Goal: Communication & Community: Answer question/provide support

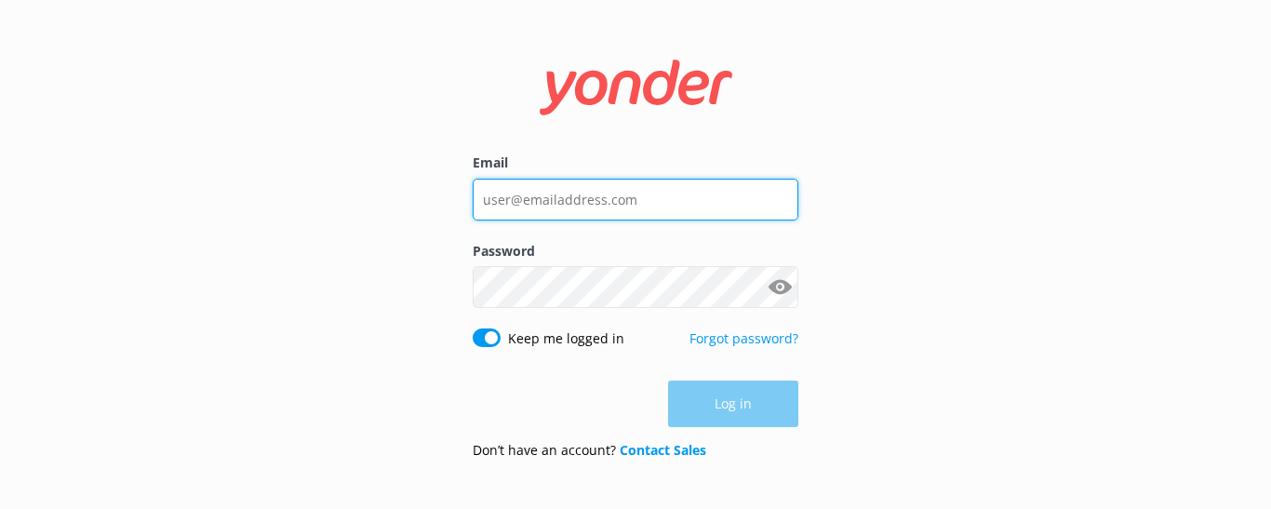
type input "[EMAIL_ADDRESS][DOMAIN_NAME]"
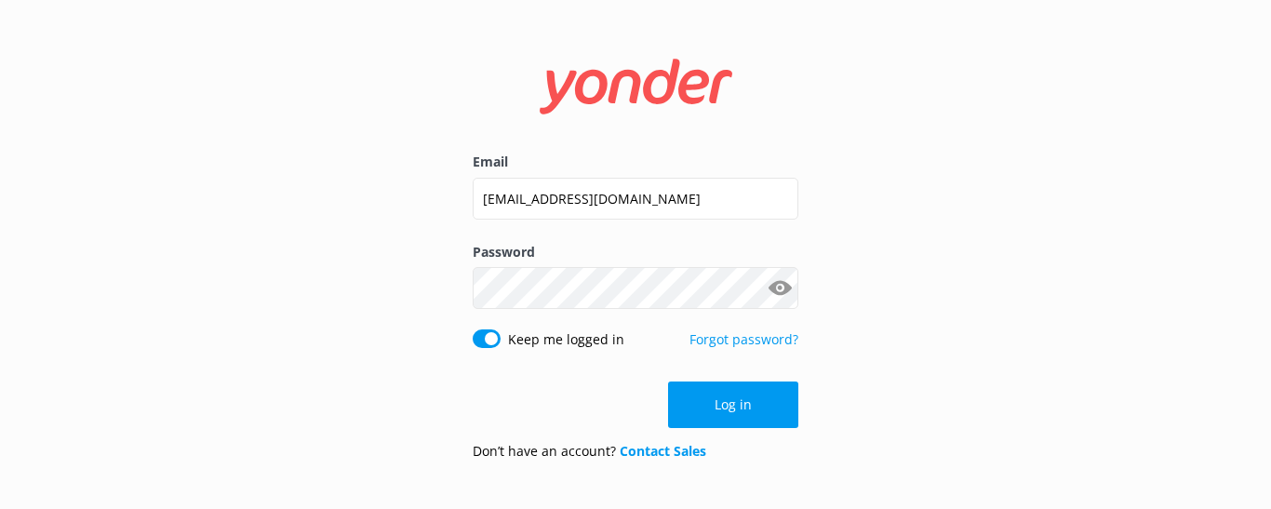
click at [724, 405] on div "Log in" at bounding box center [636, 404] width 326 height 47
click at [733, 399] on button "Log in" at bounding box center [733, 404] width 130 height 47
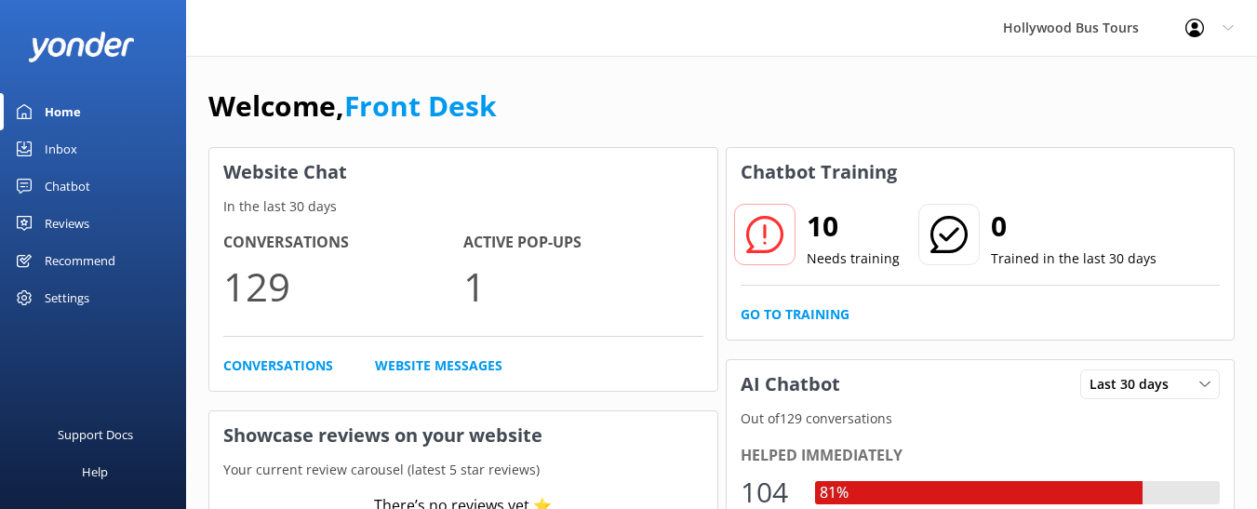
click at [60, 149] on div "Inbox" at bounding box center [61, 148] width 33 height 37
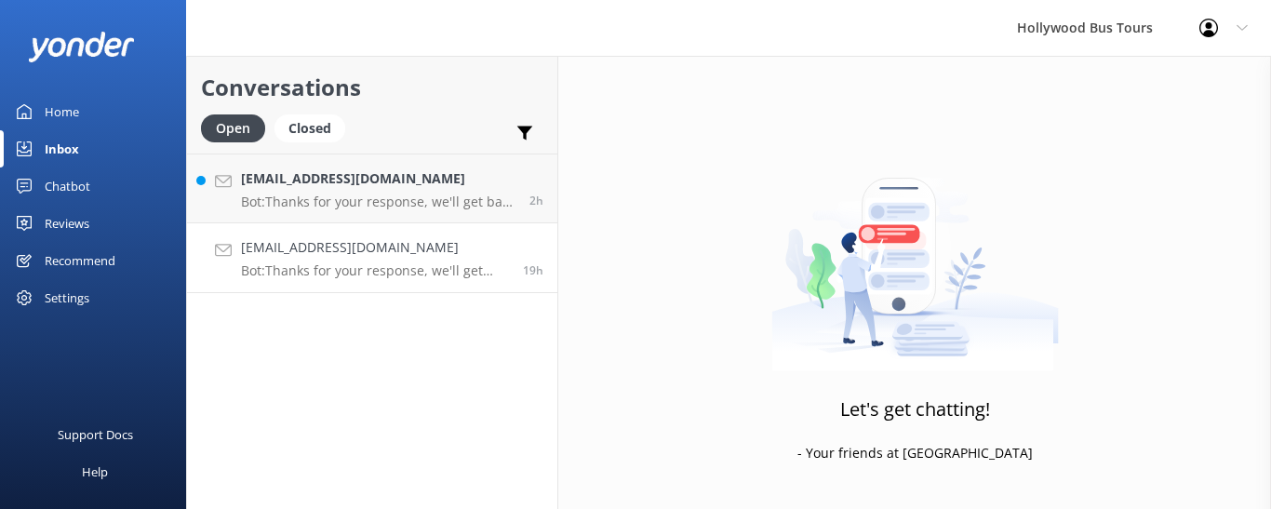
click at [403, 265] on p "Bot: Thanks for your response, we'll get back to you as soon as we can during o…" at bounding box center [375, 270] width 268 height 17
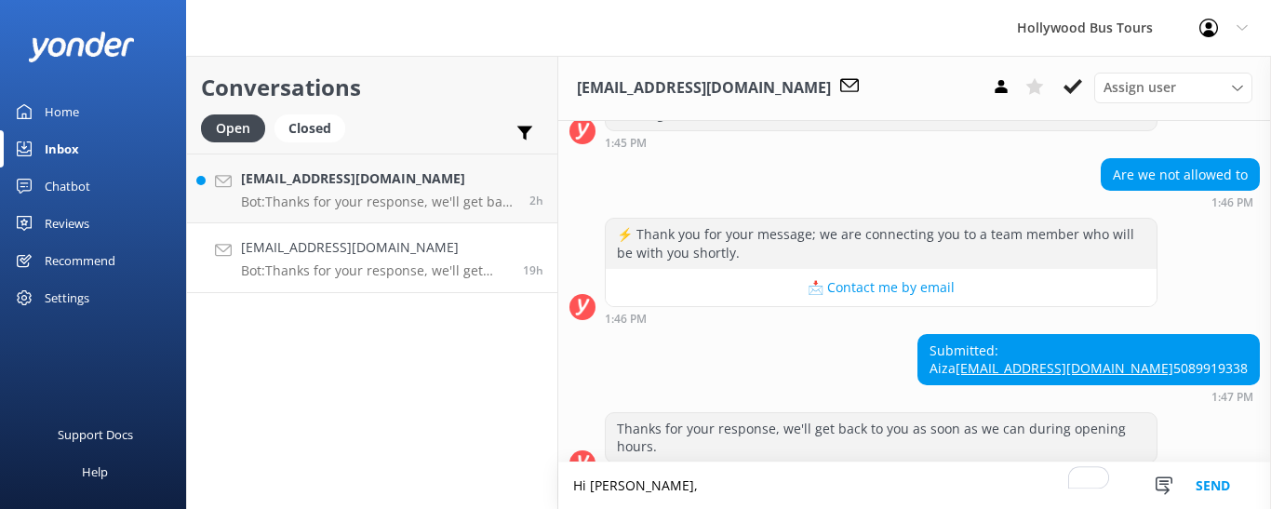
scroll to position [601, 0]
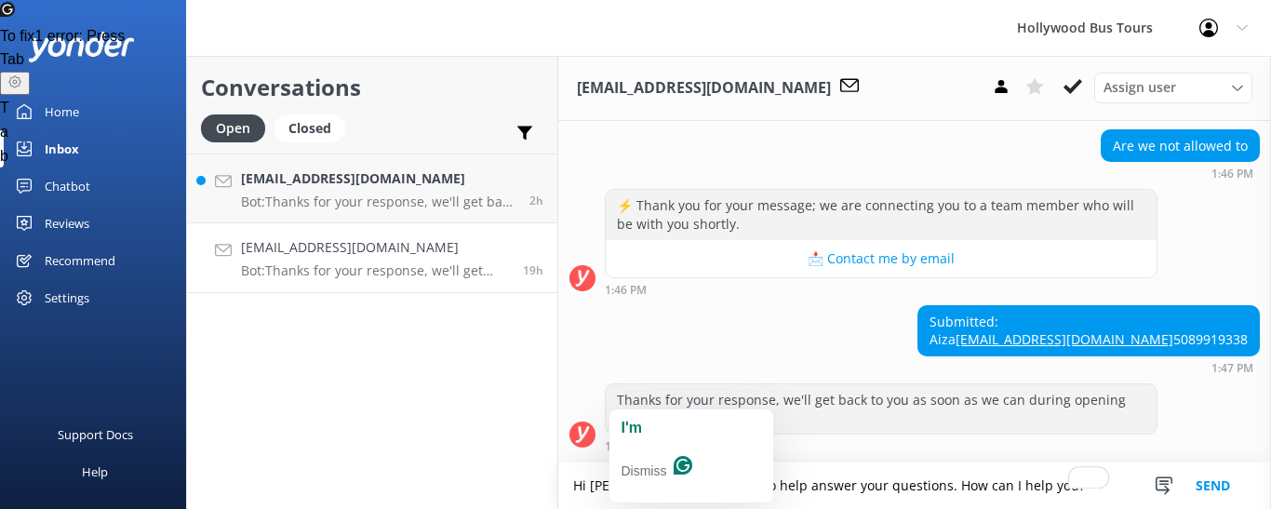
click at [628, 481] on textarea "Hi [PERSON_NAME], im happy to help answer your questions. How can I help you?" at bounding box center [914, 485] width 713 height 47
click at [643, 424] on button "I'm" at bounding box center [691, 428] width 156 height 30
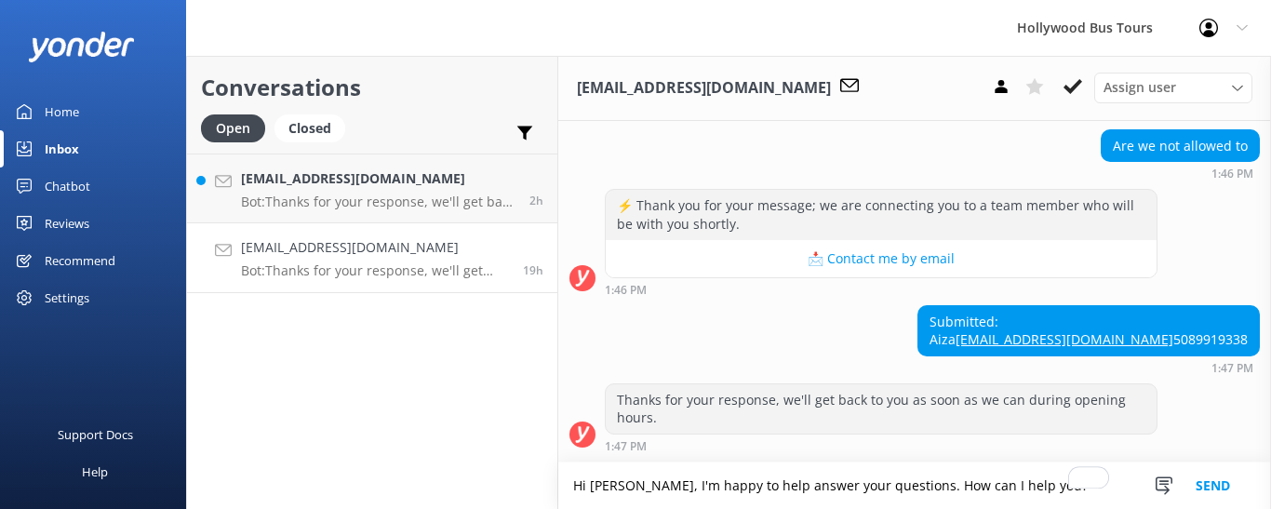
type textarea "Hi [PERSON_NAME], I'm happy to help answer your questions. How can I help you?"
click at [1213, 482] on button "Send" at bounding box center [1213, 485] width 70 height 47
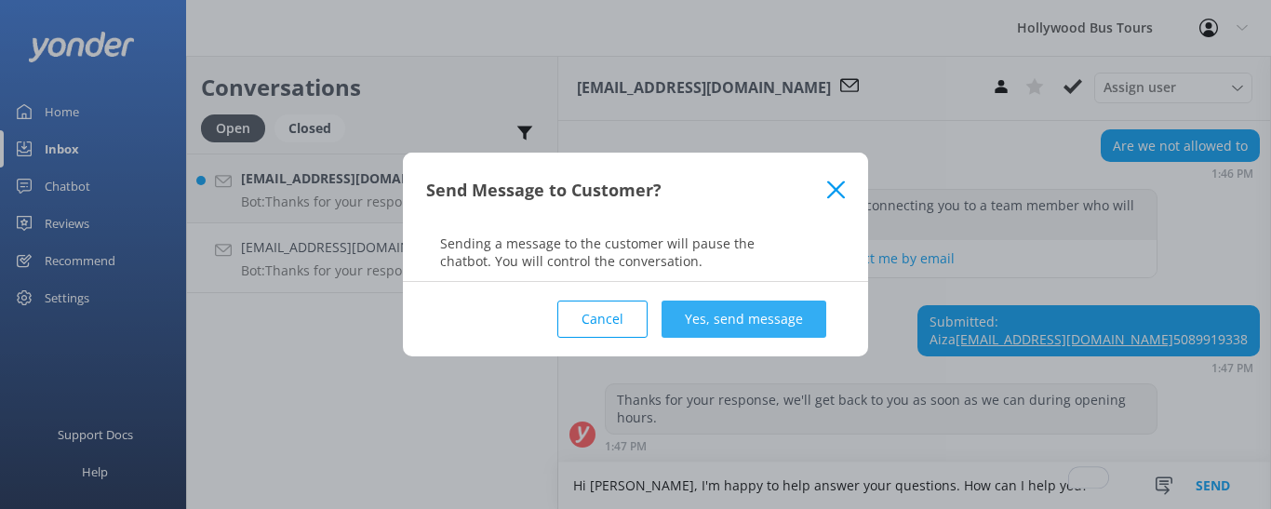
click at [731, 321] on button "Yes, send message" at bounding box center [744, 319] width 165 height 37
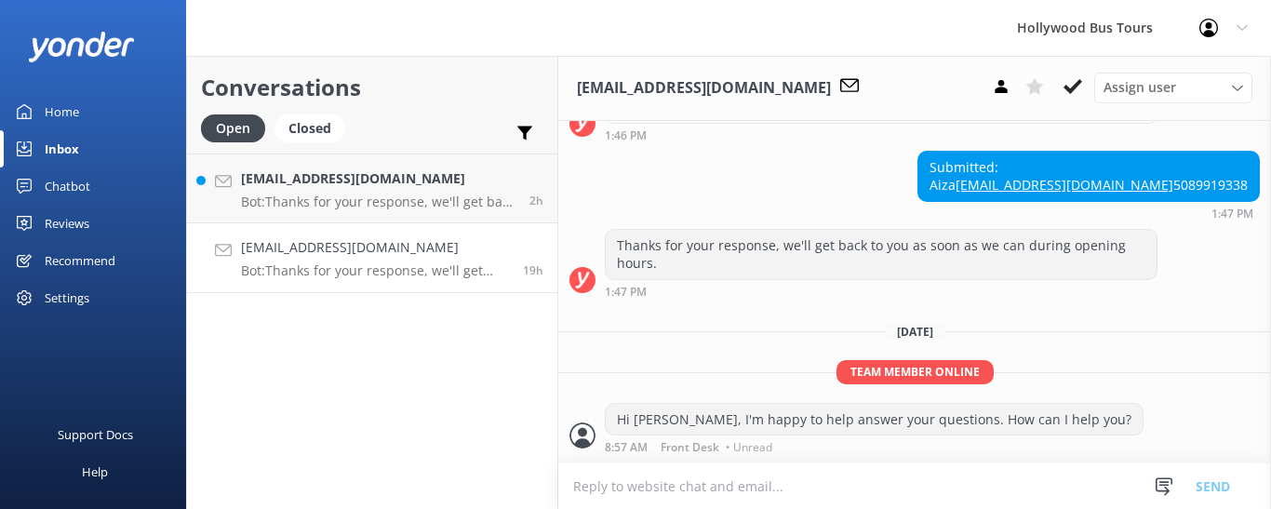
scroll to position [755, 0]
click at [361, 199] on p "Bot: Thanks for your response, we'll get back to you as soon as we can during o…" at bounding box center [378, 202] width 274 height 17
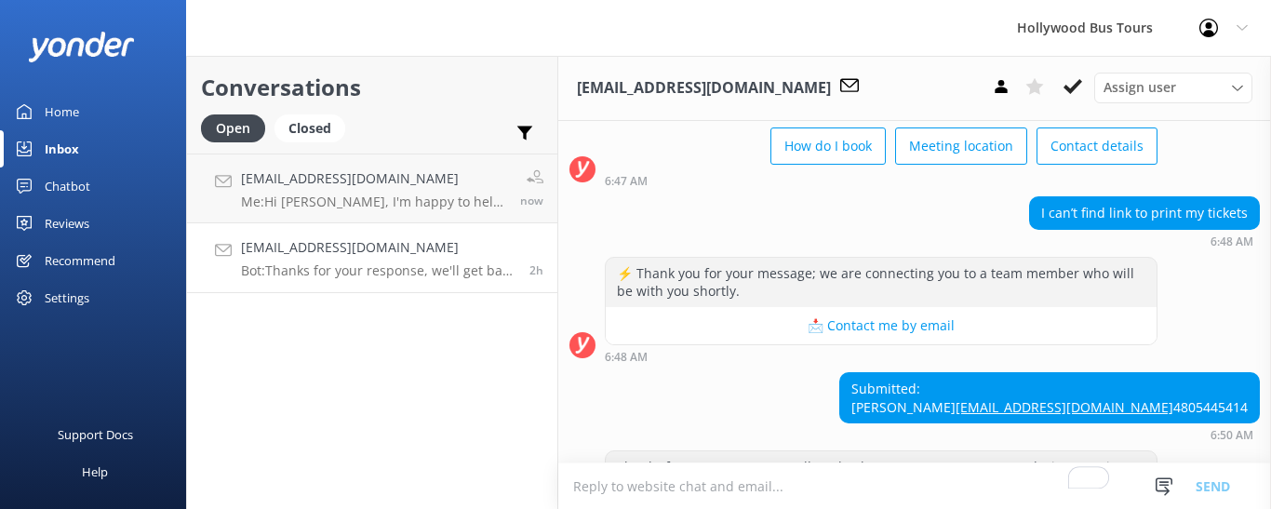
scroll to position [214, 0]
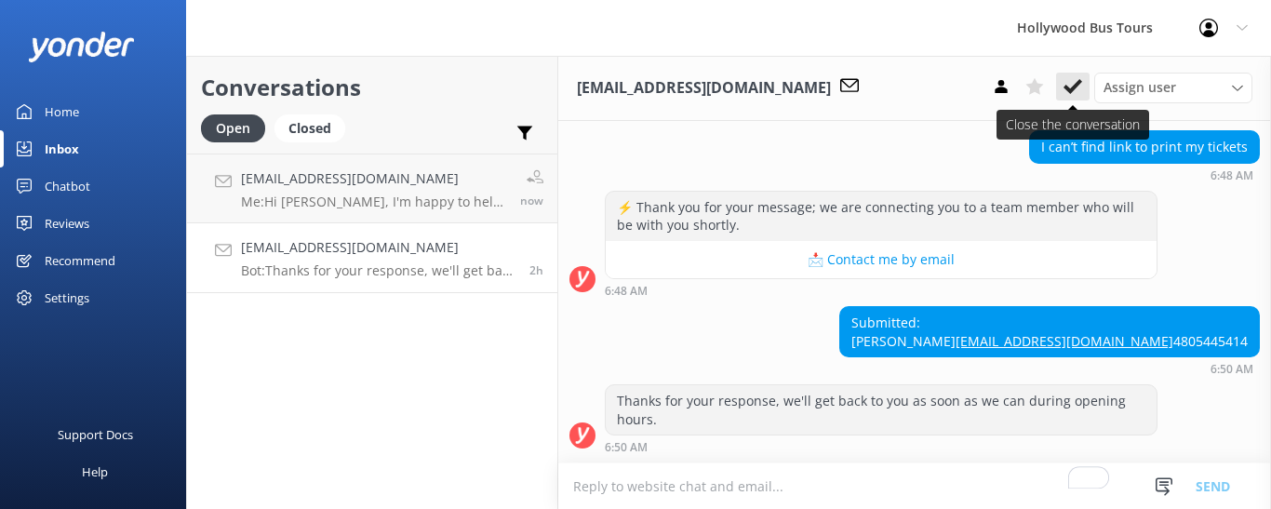
click at [1076, 87] on use at bounding box center [1072, 86] width 19 height 15
